Goal: Complete application form: Complete application form

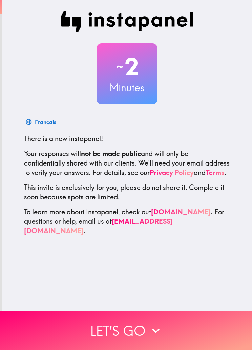
click at [156, 326] on icon "button" at bounding box center [155, 330] width 15 height 15
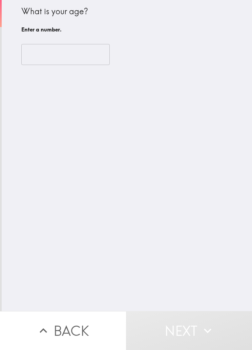
click at [55, 49] on input "number" at bounding box center [65, 54] width 88 height 21
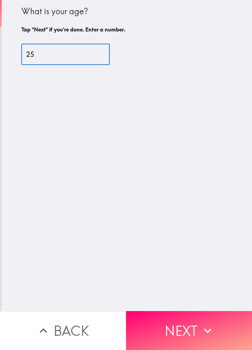
type input "25"
click at [186, 210] on div "What is your age? Tap "Next" if you're done. Enter a number. 25 ​" at bounding box center [127, 155] width 250 height 311
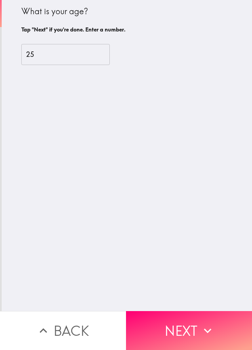
click at [191, 333] on button "Next" at bounding box center [189, 330] width 126 height 39
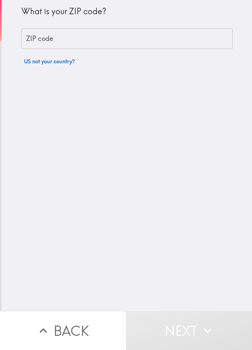
click at [40, 45] on input "ZIP code" at bounding box center [126, 38] width 211 height 21
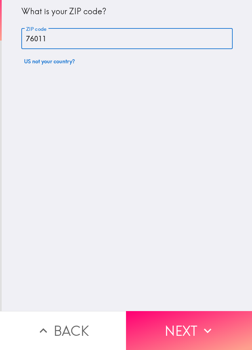
type input "76011"
click at [181, 201] on div "What is your ZIP code? ZIP code 76011 ZIP code US not your country?" at bounding box center [127, 155] width 250 height 311
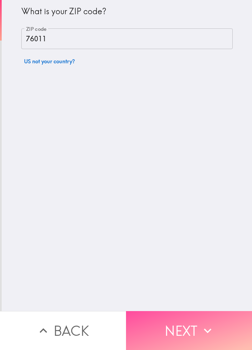
click at [186, 325] on button "Next" at bounding box center [189, 330] width 126 height 39
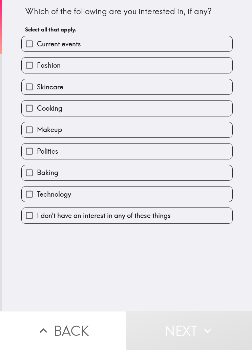
click at [29, 92] on input "Skincare" at bounding box center [29, 86] width 15 height 15
checkbox input "true"
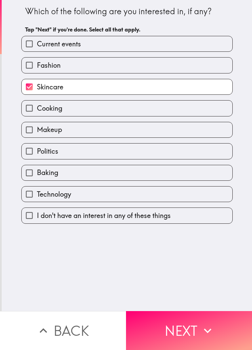
click at [33, 107] on input "Cooking" at bounding box center [29, 108] width 15 height 15
checkbox input "true"
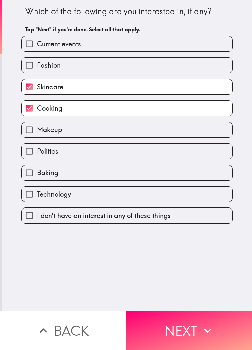
click at [31, 133] on input "Makeup" at bounding box center [29, 129] width 15 height 15
checkbox input "true"
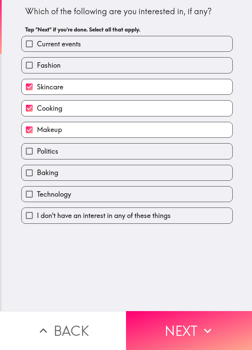
click at [188, 178] on label "Baking" at bounding box center [127, 172] width 211 height 15
click at [37, 178] on input "Baking" at bounding box center [29, 172] width 15 height 15
checkbox input "true"
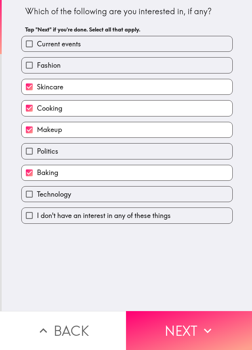
click at [171, 195] on label "Technology" at bounding box center [127, 194] width 211 height 15
click at [37, 195] on input "Technology" at bounding box center [29, 194] width 15 height 15
checkbox input "true"
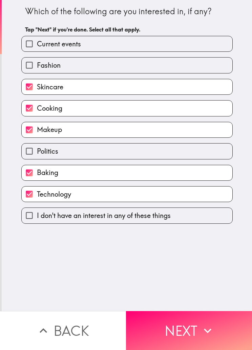
click at [175, 307] on div "Which of the following are you interested in, if any? Tap "Next" if you're done…" at bounding box center [127, 155] width 250 height 311
click at [180, 333] on button "Next" at bounding box center [189, 330] width 126 height 39
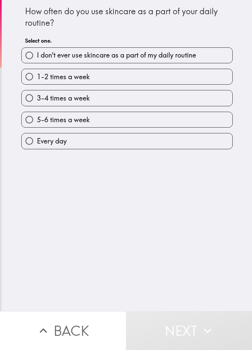
click at [31, 124] on input "5-6 times a week" at bounding box center [29, 119] width 15 height 15
radio input "true"
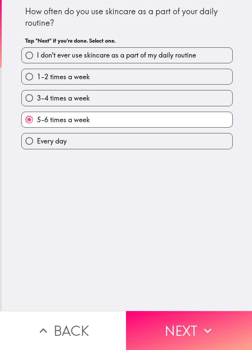
click at [178, 336] on button "Next" at bounding box center [189, 330] width 126 height 39
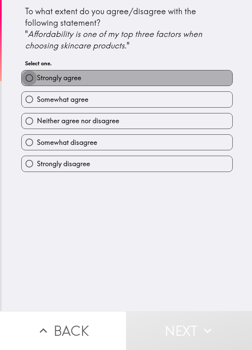
click at [26, 71] on input "Strongly agree" at bounding box center [29, 77] width 15 height 15
radio input "true"
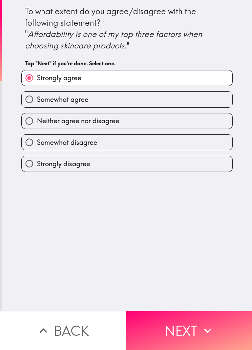
click at [177, 334] on button "Next" at bounding box center [189, 330] width 126 height 39
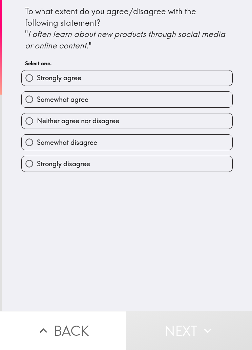
click at [36, 99] on input "Somewhat agree" at bounding box center [29, 99] width 15 height 15
radio input "true"
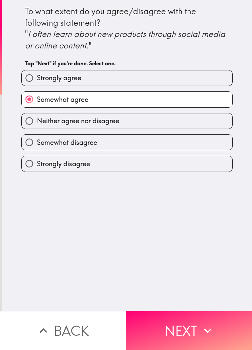
click at [177, 330] on button "Next" at bounding box center [189, 330] width 126 height 39
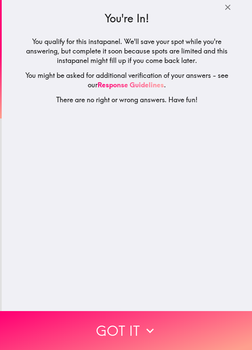
click at [171, 334] on button "Got it" at bounding box center [126, 330] width 252 height 39
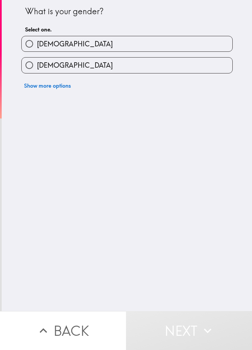
click at [37, 45] on input "[DEMOGRAPHIC_DATA]" at bounding box center [29, 43] width 15 height 15
radio input "true"
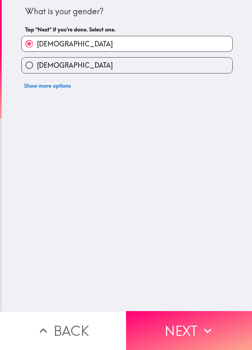
click at [193, 329] on button "Next" at bounding box center [189, 330] width 126 height 39
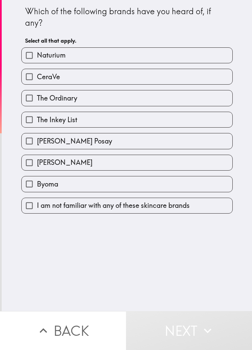
click at [34, 58] on input "Naturium" at bounding box center [29, 55] width 15 height 15
checkbox input "true"
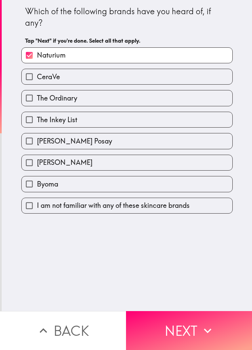
click at [36, 77] on input "CeraVe" at bounding box center [29, 76] width 15 height 15
checkbox input "true"
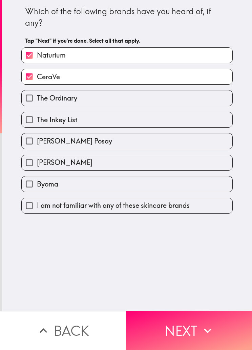
click at [35, 97] on input "The Ordinary" at bounding box center [29, 97] width 15 height 15
checkbox input "true"
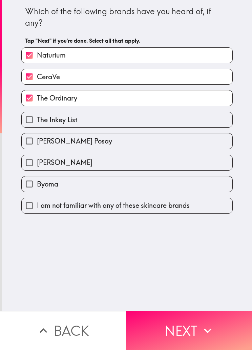
click at [32, 118] on input "The Inkey List" at bounding box center [29, 119] width 15 height 15
checkbox input "true"
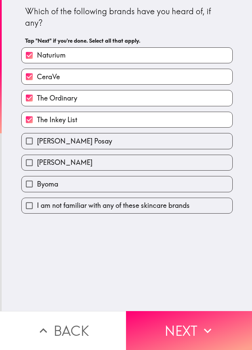
click at [32, 141] on input "[PERSON_NAME] Posay" at bounding box center [29, 140] width 15 height 15
checkbox input "true"
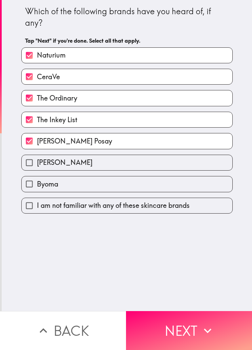
click at [29, 188] on input "Byoma" at bounding box center [29, 183] width 15 height 15
checkbox input "true"
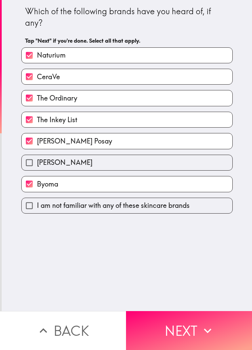
click at [188, 337] on button "Next" at bounding box center [189, 330] width 126 height 39
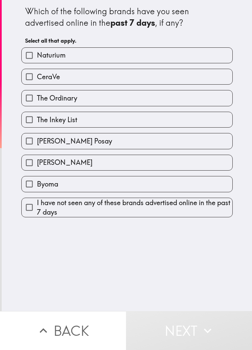
click at [32, 187] on input "Byoma" at bounding box center [29, 183] width 15 height 15
checkbox input "true"
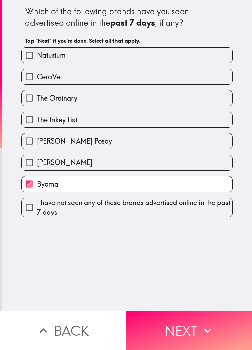
click at [37, 117] on input "The Inkey List" at bounding box center [29, 119] width 15 height 15
checkbox input "true"
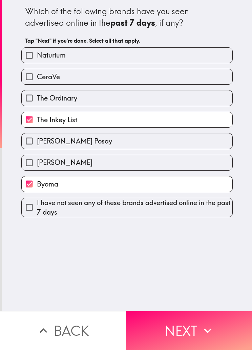
click at [31, 100] on input "The Ordinary" at bounding box center [29, 97] width 15 height 15
checkbox input "true"
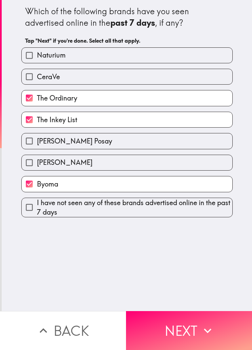
click at [187, 330] on button "Next" at bounding box center [189, 330] width 126 height 39
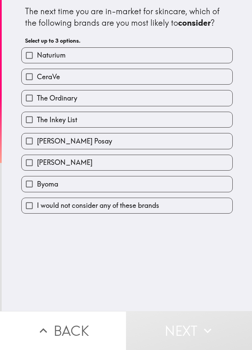
click at [31, 60] on input "Naturium" at bounding box center [29, 55] width 15 height 15
checkbox input "true"
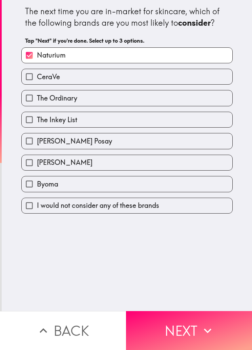
click at [33, 82] on input "CeraVe" at bounding box center [29, 76] width 15 height 15
checkbox input "true"
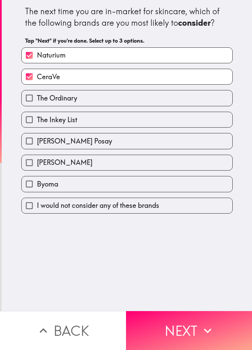
click at [34, 146] on input "[PERSON_NAME] Posay" at bounding box center [29, 140] width 15 height 15
checkbox input "true"
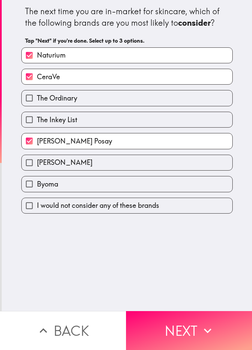
click at [186, 330] on button "Next" at bounding box center [189, 330] width 126 height 39
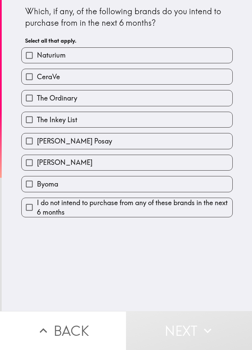
click at [27, 77] on input "CeraVe" at bounding box center [29, 76] width 15 height 15
checkbox input "true"
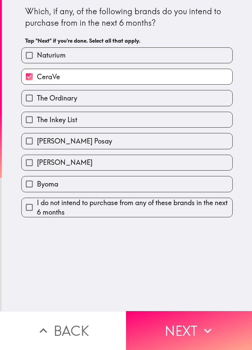
click at [31, 124] on input "The Inkey List" at bounding box center [29, 119] width 15 height 15
checkbox input "true"
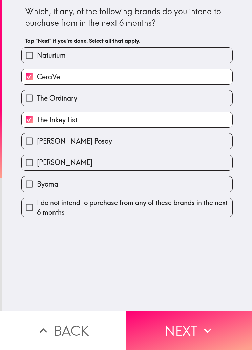
click at [34, 143] on input "[PERSON_NAME] Posay" at bounding box center [29, 140] width 15 height 15
checkbox input "true"
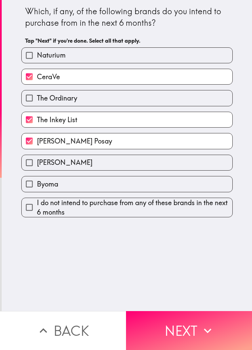
click at [185, 325] on button "Next" at bounding box center [189, 330] width 126 height 39
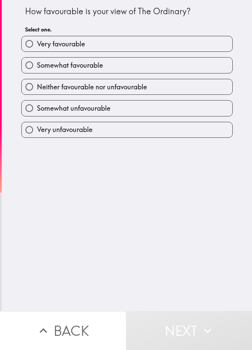
click at [28, 67] on input "Somewhat favourable" at bounding box center [29, 65] width 15 height 15
radio input "true"
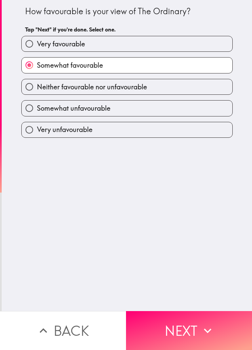
click at [188, 329] on button "Next" at bounding box center [189, 330] width 126 height 39
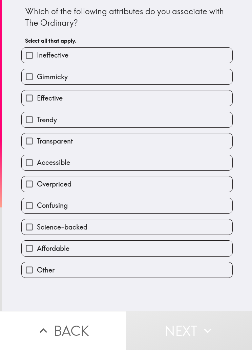
click at [45, 139] on span "Transparent" at bounding box center [55, 140] width 36 height 9
click at [37, 139] on input "Transparent" at bounding box center [29, 140] width 15 height 15
checkbox input "true"
click at [37, 98] on input "Effective" at bounding box center [29, 97] width 15 height 15
checkbox input "true"
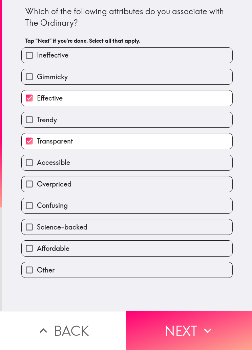
click at [31, 76] on input "Gimmicky" at bounding box center [29, 76] width 15 height 15
checkbox input "true"
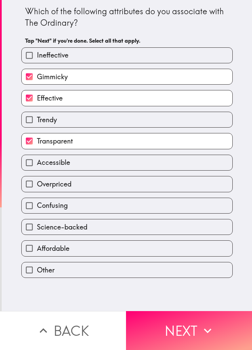
click at [190, 327] on button "Next" at bounding box center [189, 330] width 126 height 39
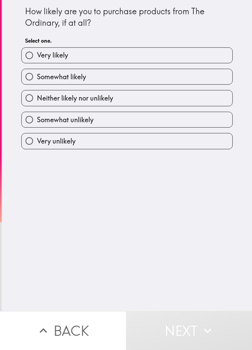
click at [35, 78] on input "Somewhat likely" at bounding box center [29, 76] width 15 height 15
radio input "true"
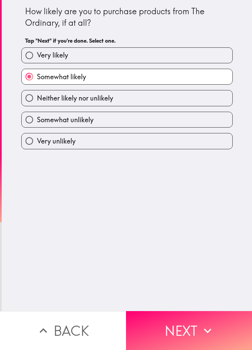
click at [189, 328] on button "Next" at bounding box center [189, 330] width 126 height 39
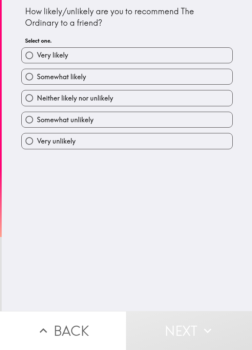
click at [29, 57] on input "Very likely" at bounding box center [29, 55] width 15 height 15
radio input "true"
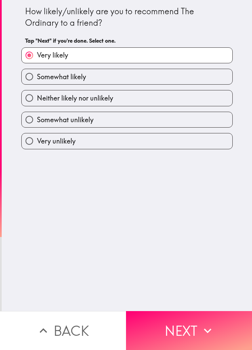
click at [187, 328] on button "Next" at bounding box center [189, 330] width 126 height 39
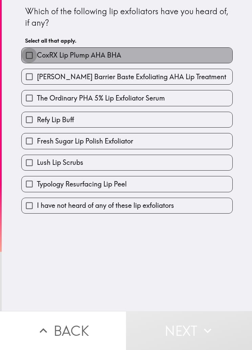
click at [30, 60] on input "CoxRX Lip Plump AHA BHA" at bounding box center [29, 55] width 15 height 15
checkbox input "true"
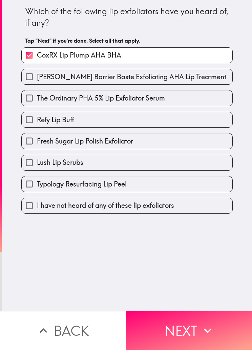
click at [36, 124] on input "Refy Lip Buff" at bounding box center [29, 119] width 15 height 15
checkbox input "true"
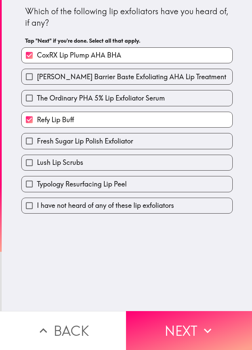
click at [189, 329] on button "Next" at bounding box center [189, 330] width 126 height 39
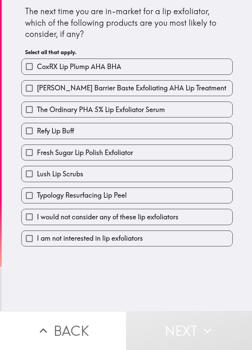
click at [36, 91] on input "[PERSON_NAME] Barrier Baste Exfoliating AHA Lip Treatment" at bounding box center [29, 88] width 15 height 15
checkbox input "true"
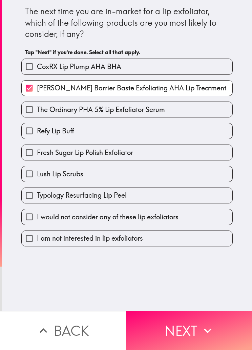
click at [40, 147] on label "Fresh Sugar Lip Polish Exfoliator" at bounding box center [127, 152] width 211 height 15
click at [37, 147] on input "Fresh Sugar Lip Polish Exfoliator" at bounding box center [29, 152] width 15 height 15
checkbox input "true"
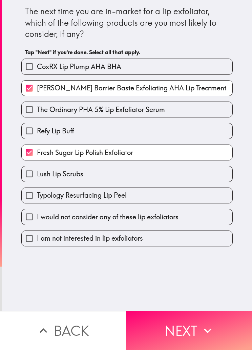
click at [37, 174] on input "Lush Lip Scrubs" at bounding box center [29, 173] width 15 height 15
checkbox input "true"
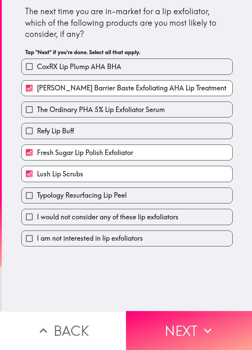
click at [182, 328] on button "Next" at bounding box center [189, 330] width 126 height 39
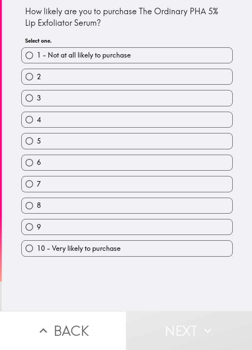
click at [37, 165] on input "6" at bounding box center [29, 162] width 15 height 15
radio input "true"
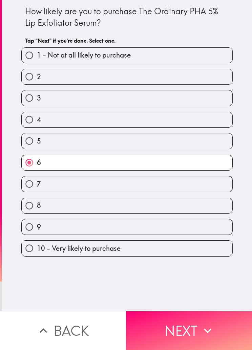
click at [181, 335] on button "Next" at bounding box center [189, 330] width 126 height 39
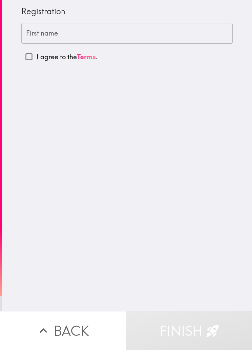
click at [31, 37] on div "First name First name" at bounding box center [126, 33] width 211 height 21
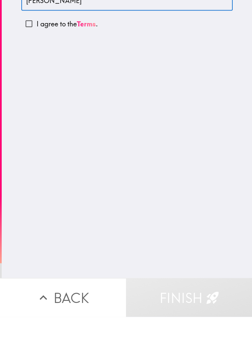
type input "[PERSON_NAME]"
click at [36, 49] on input "I agree to the Terms ." at bounding box center [28, 56] width 15 height 15
checkbox input "true"
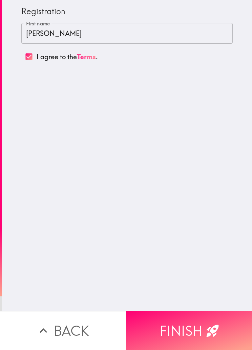
click at [179, 324] on button "Finish" at bounding box center [189, 330] width 126 height 39
